Goal: Information Seeking & Learning: Learn about a topic

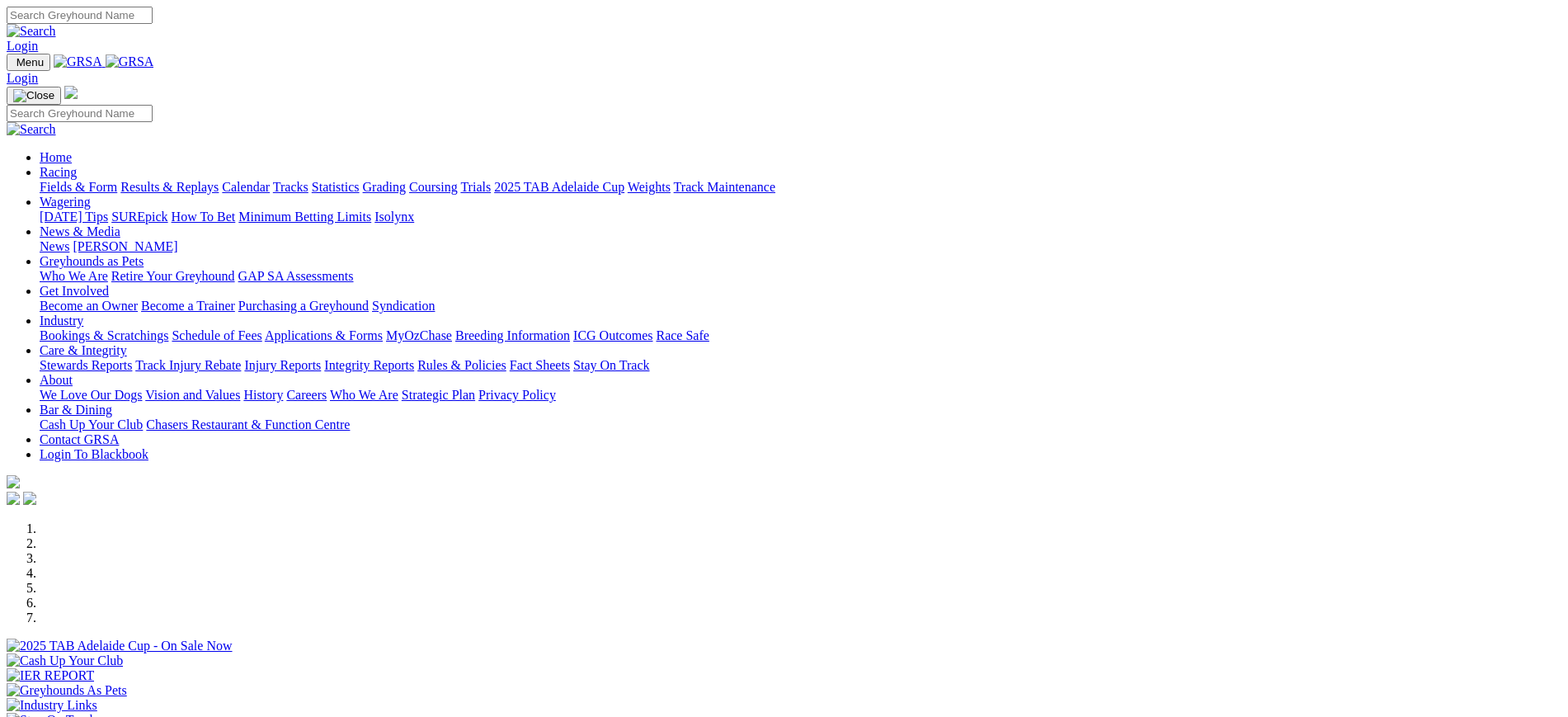
scroll to position [557, 0]
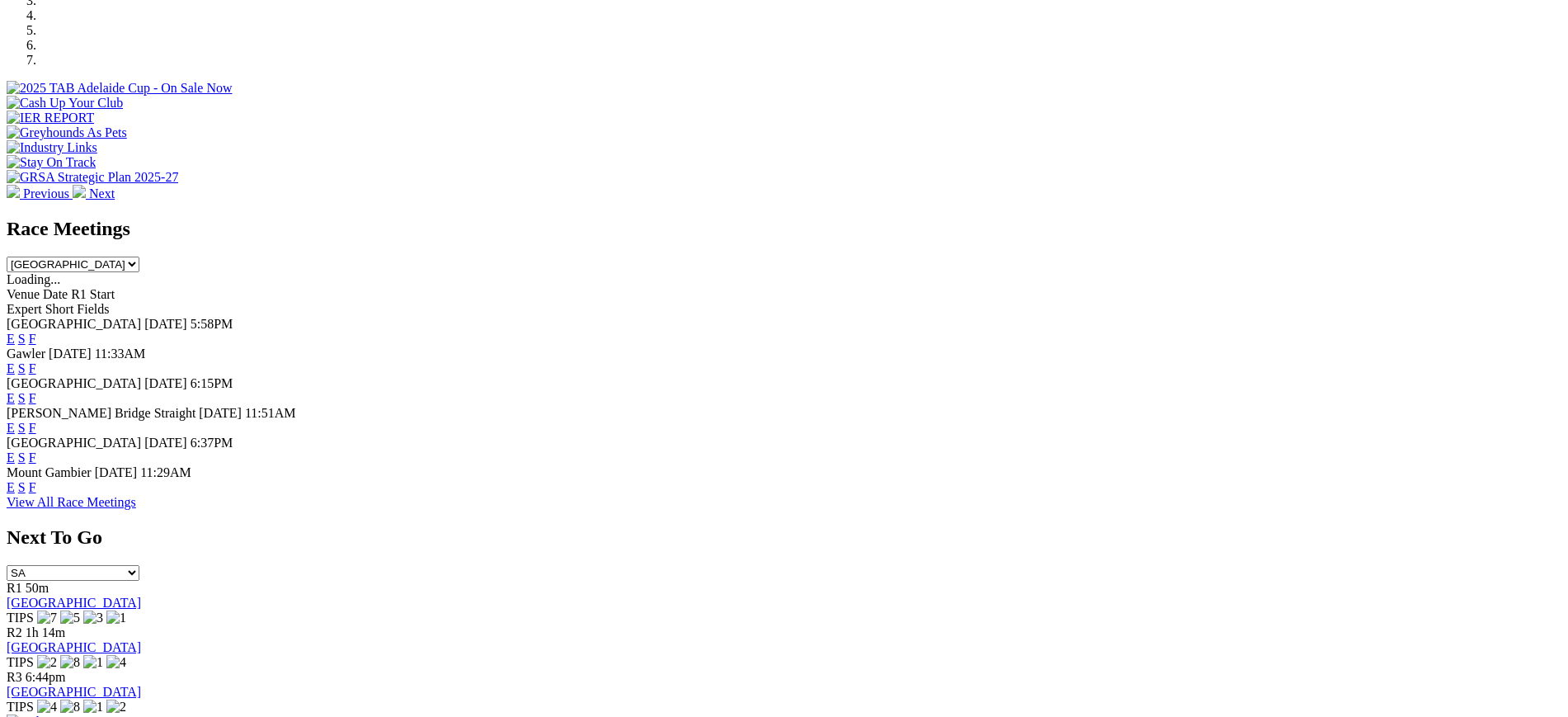
click at [37, 361] on link "F" at bounding box center [33, 368] width 8 height 14
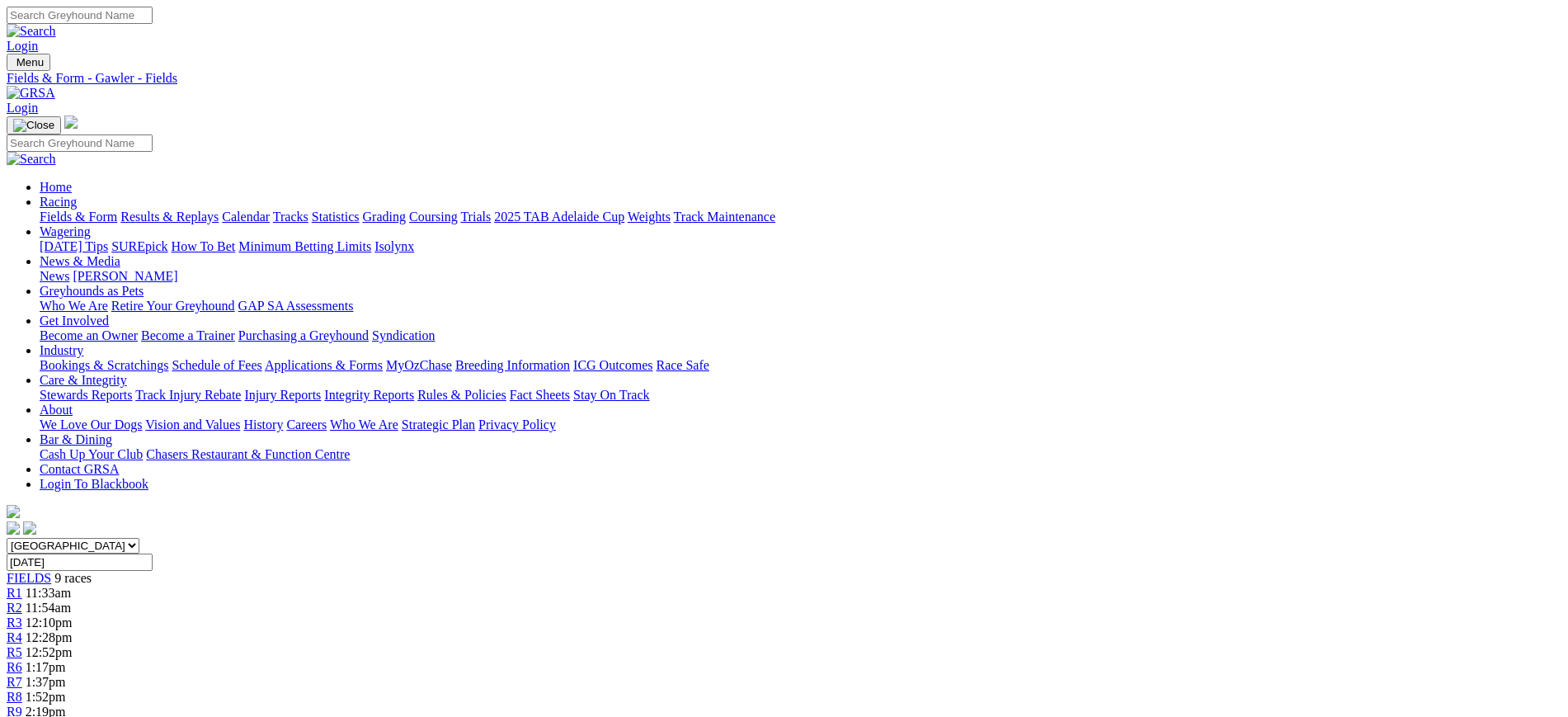
click at [55, 86] on img at bounding box center [31, 93] width 48 height 15
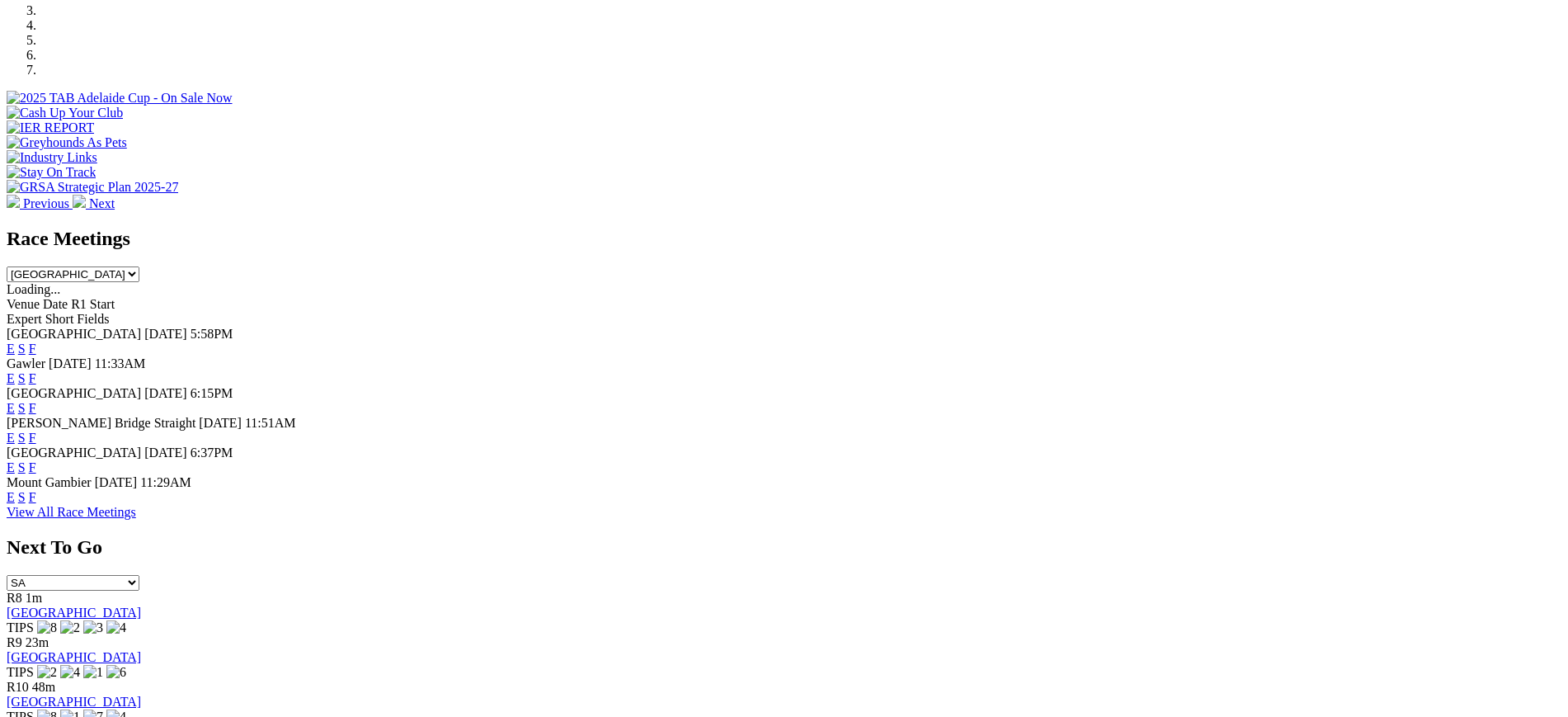
scroll to position [568, 0]
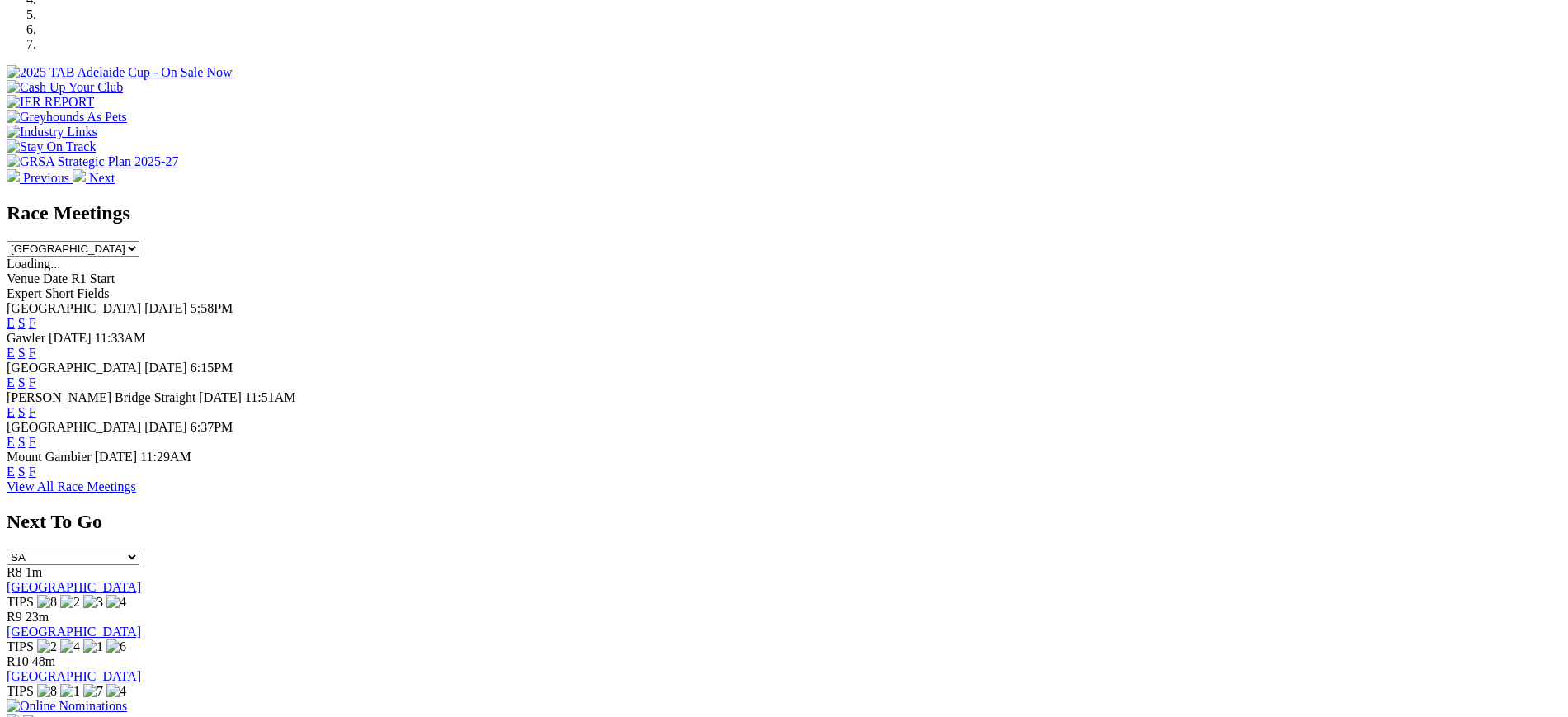
click at [37, 375] on link "F" at bounding box center [33, 382] width 8 height 14
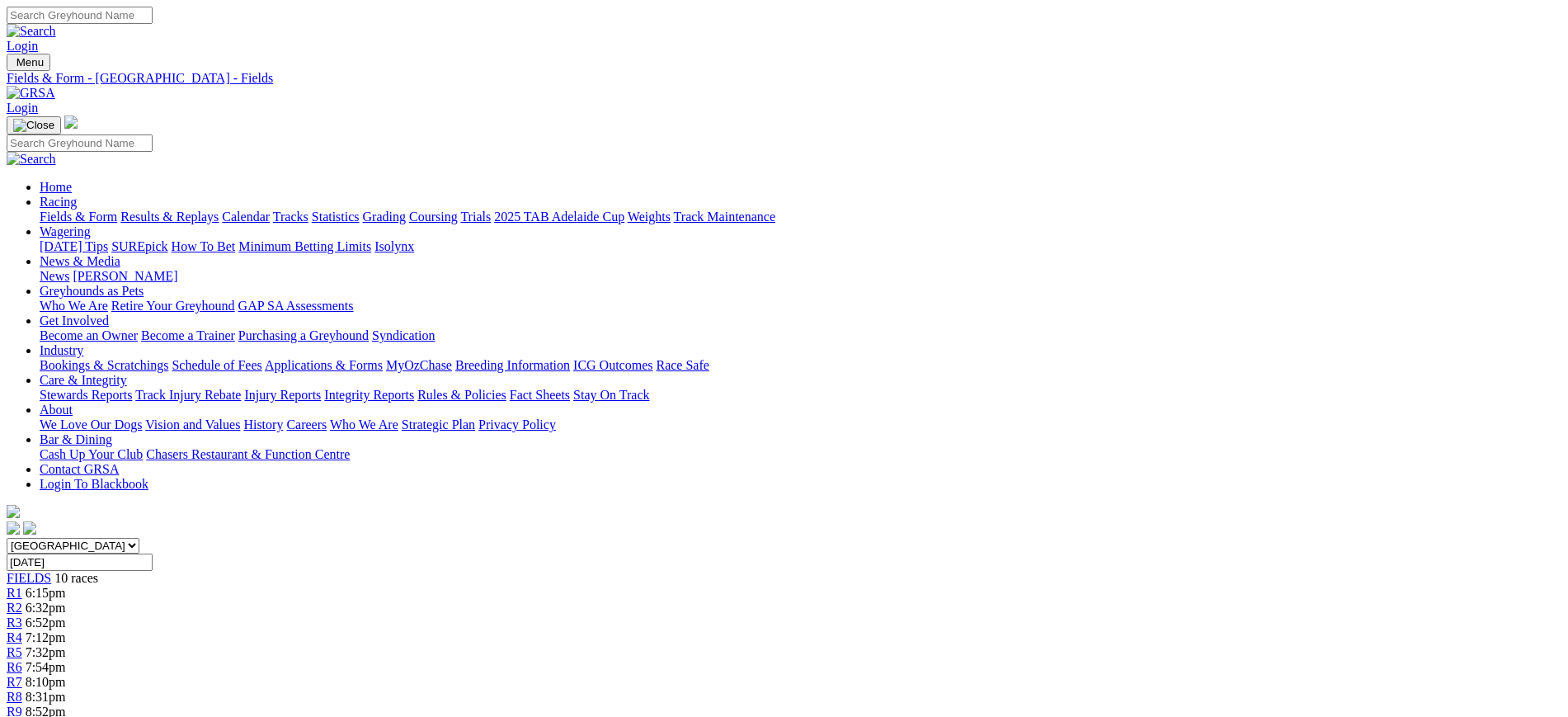
click at [55, 86] on img at bounding box center [31, 93] width 48 height 15
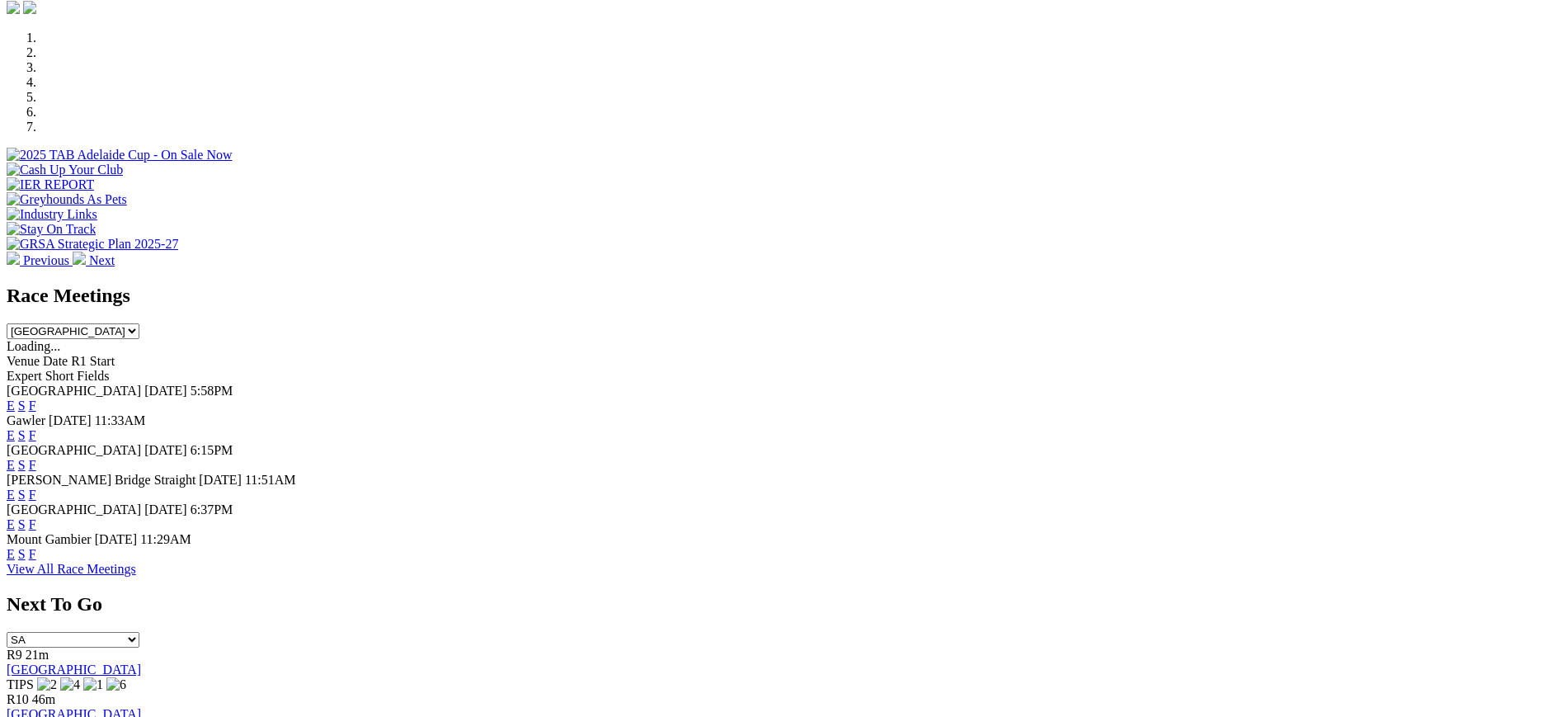
scroll to position [532, 0]
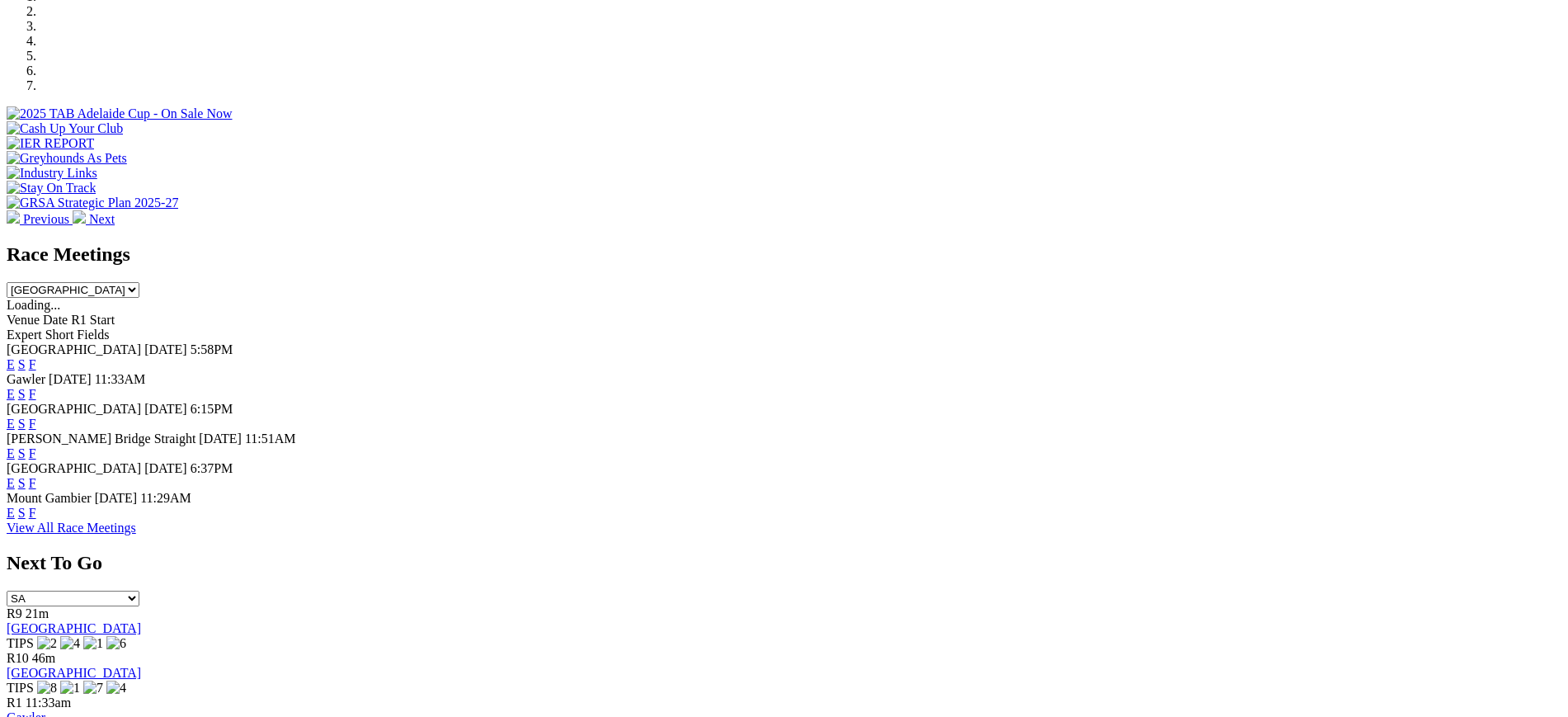
click at [37, 446] on link "F" at bounding box center [33, 453] width 8 height 14
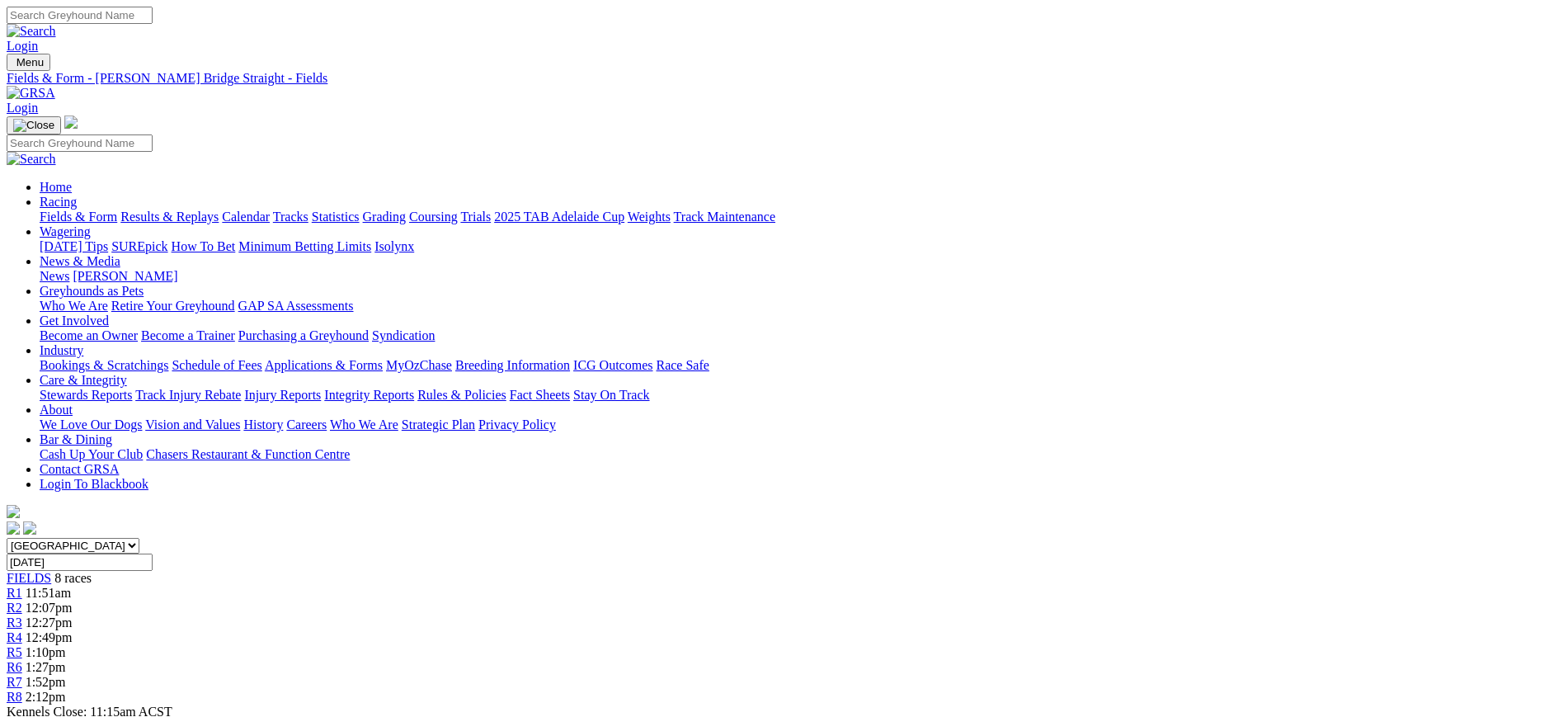
click at [55, 86] on img at bounding box center [31, 93] width 48 height 15
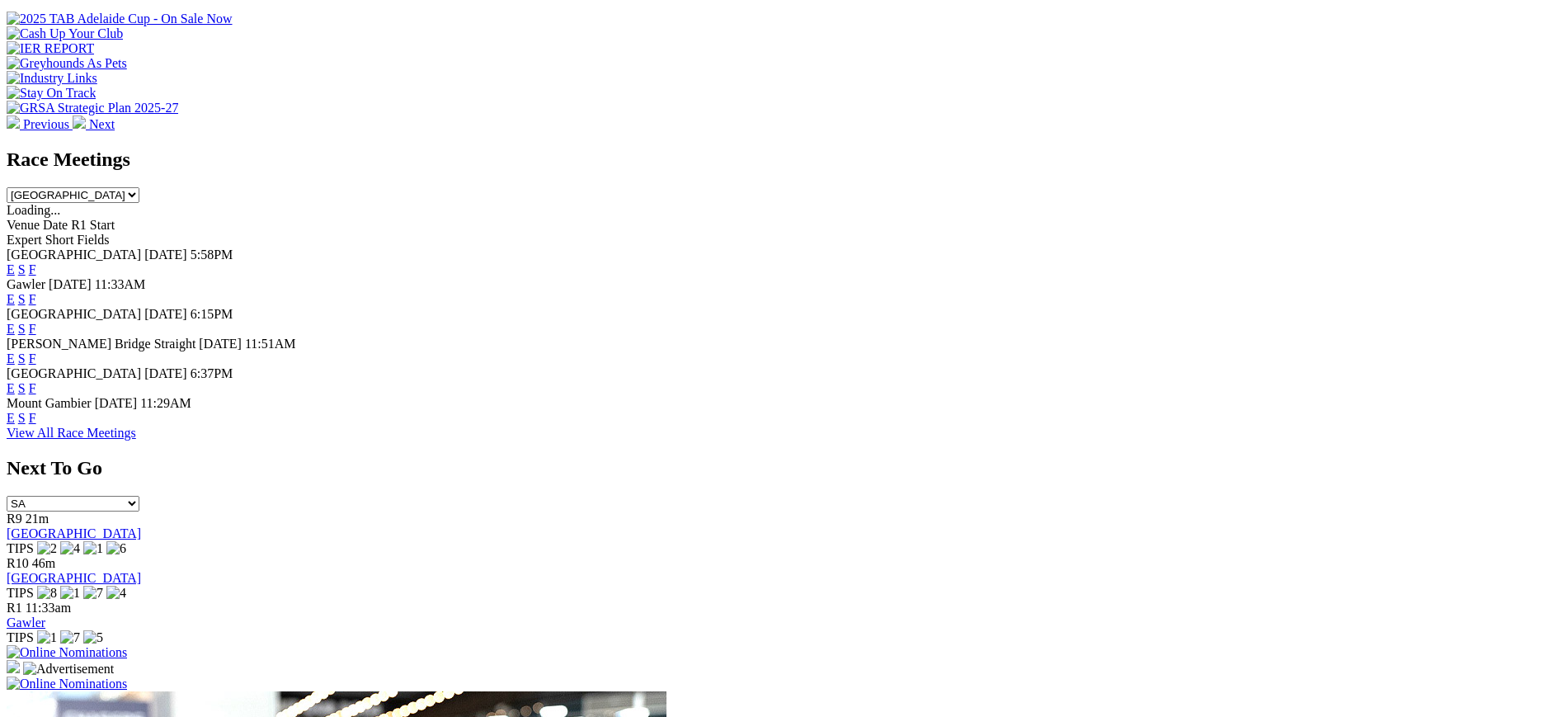
scroll to position [626, 0]
click at [37, 381] on link "F" at bounding box center [33, 388] width 8 height 14
